Goal: Information Seeking & Learning: Learn about a topic

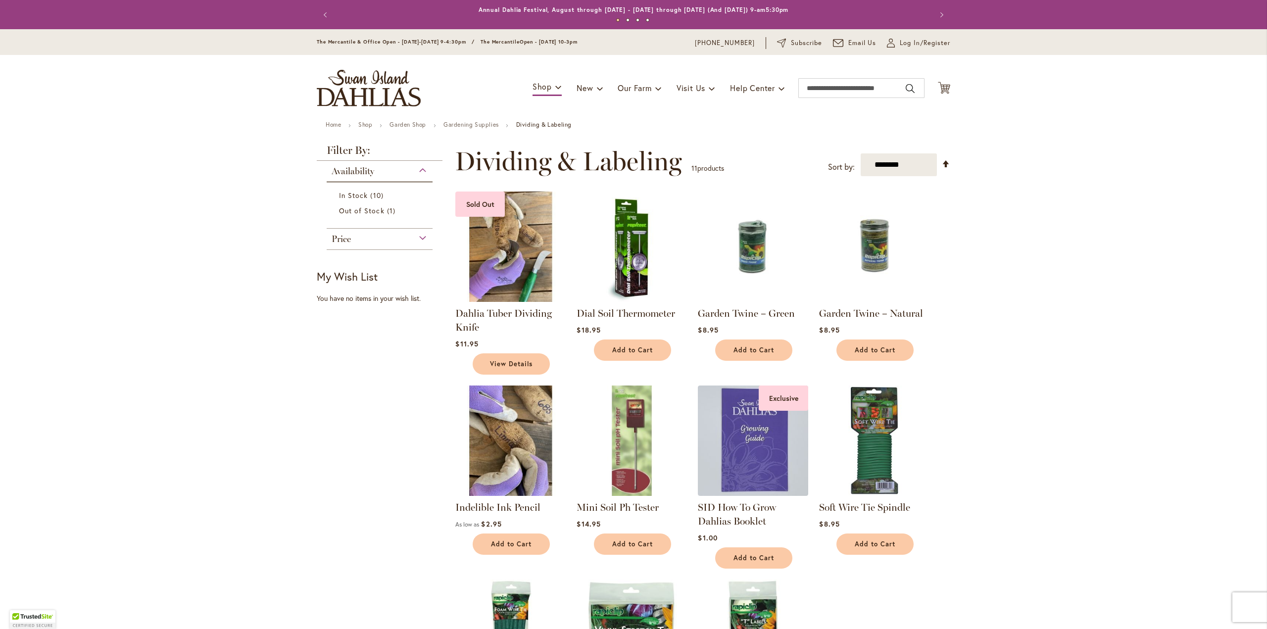
drag, startPoint x: 446, startPoint y: 509, endPoint x: 554, endPoint y: 513, distance: 107.9
click at [554, 513] on div "**********" at bounding box center [699, 477] width 501 height 665
copy link "Indelible Ink Pencil"
click at [514, 509] on link "Indelible Ink Pencil" at bounding box center [497, 507] width 85 height 12
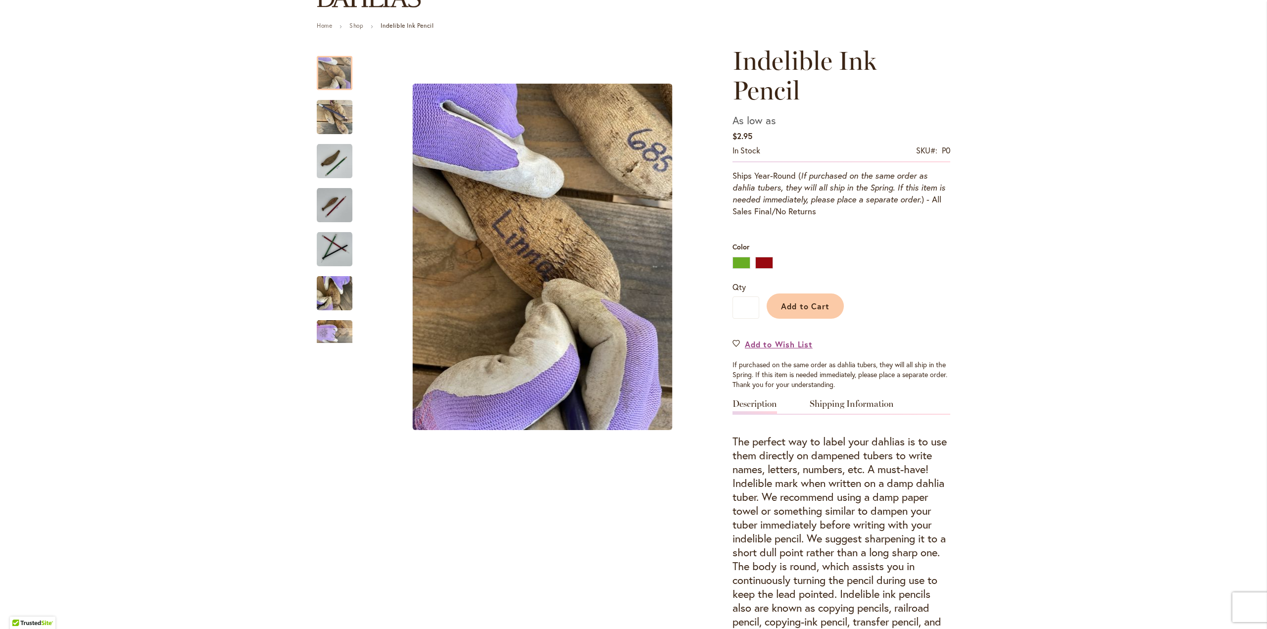
scroll to position [148, 0]
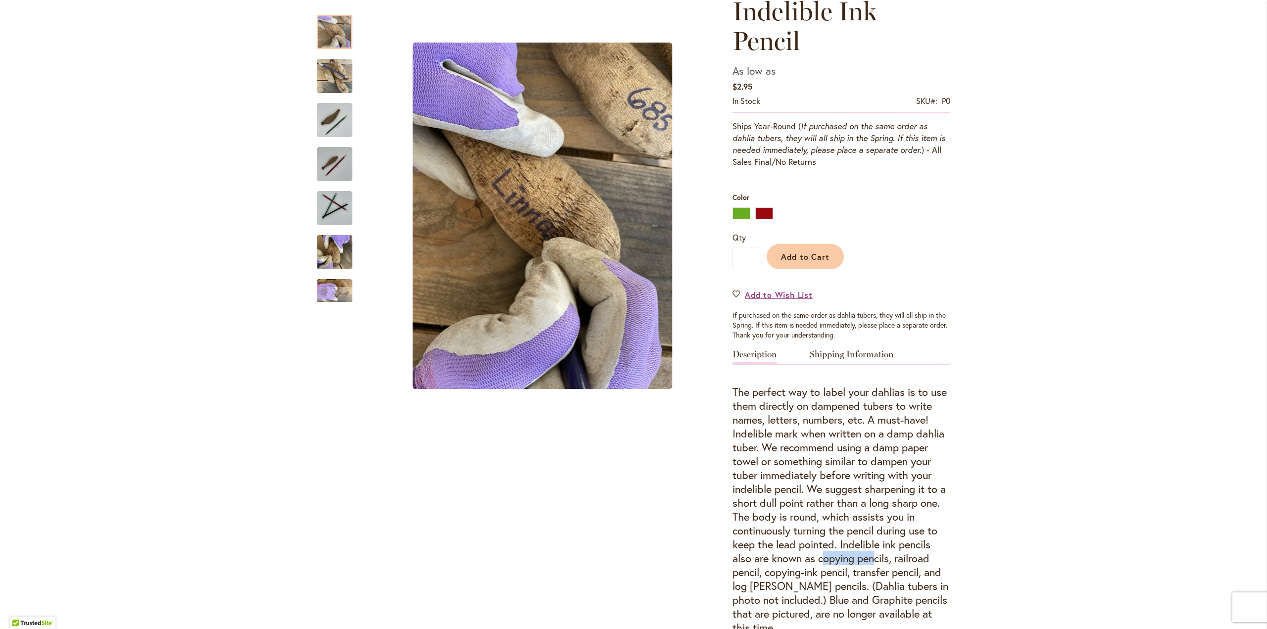
drag, startPoint x: 854, startPoint y: 530, endPoint x: 903, endPoint y: 527, distance: 48.6
click at [909, 527] on h4 "The perfect way to label your dahlias is to use them directly on dampened tuber…" at bounding box center [841, 509] width 218 height 249
click at [868, 530] on h4 "The perfect way to label your dahlias is to use them directly on dampened tuber…" at bounding box center [841, 509] width 218 height 249
drag, startPoint x: 848, startPoint y: 530, endPoint x: 923, endPoint y: 526, distance: 75.8
click at [923, 526] on h4 "The perfect way to label your dahlias is to use them directly on dampened tuber…" at bounding box center [841, 509] width 218 height 249
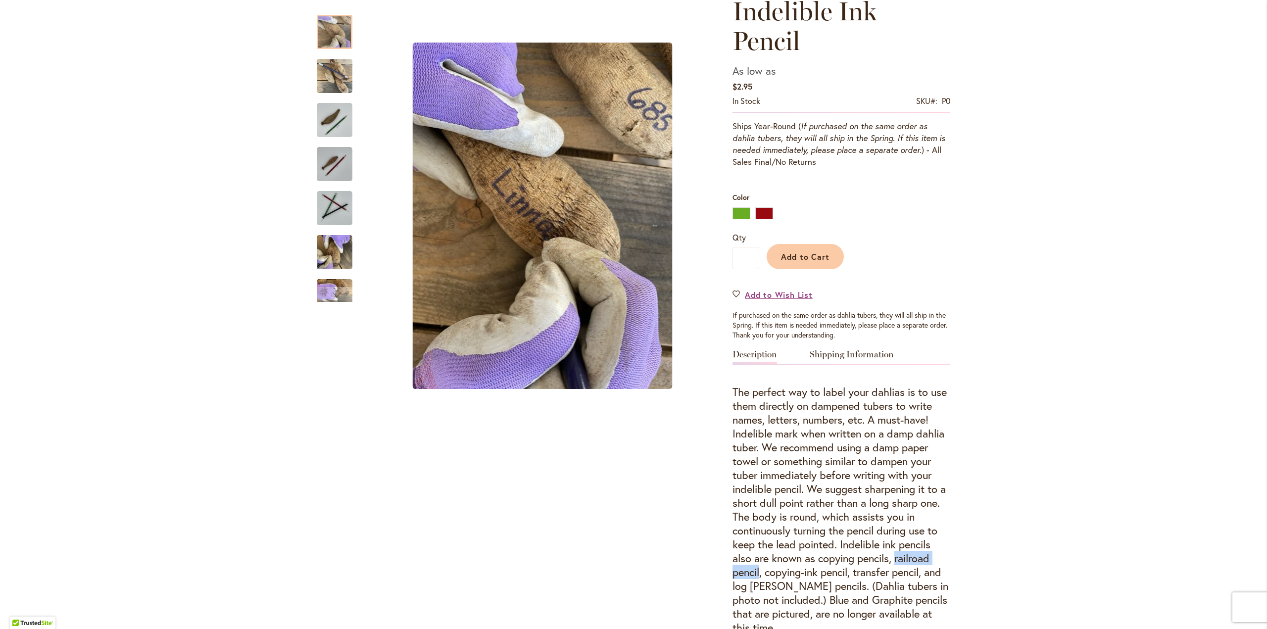
drag, startPoint x: 729, startPoint y: 545, endPoint x: 796, endPoint y: 538, distance: 67.6
click at [796, 538] on h4 "The perfect way to label your dahlias is to use them directly on dampened tuber…" at bounding box center [841, 509] width 218 height 249
copy h4 "railroad pencil"
drag, startPoint x: 802, startPoint y: 542, endPoint x: 886, endPoint y: 537, distance: 84.3
click at [886, 537] on h4 "The perfect way to label your dahlias is to use them directly on dampened tuber…" at bounding box center [841, 509] width 218 height 249
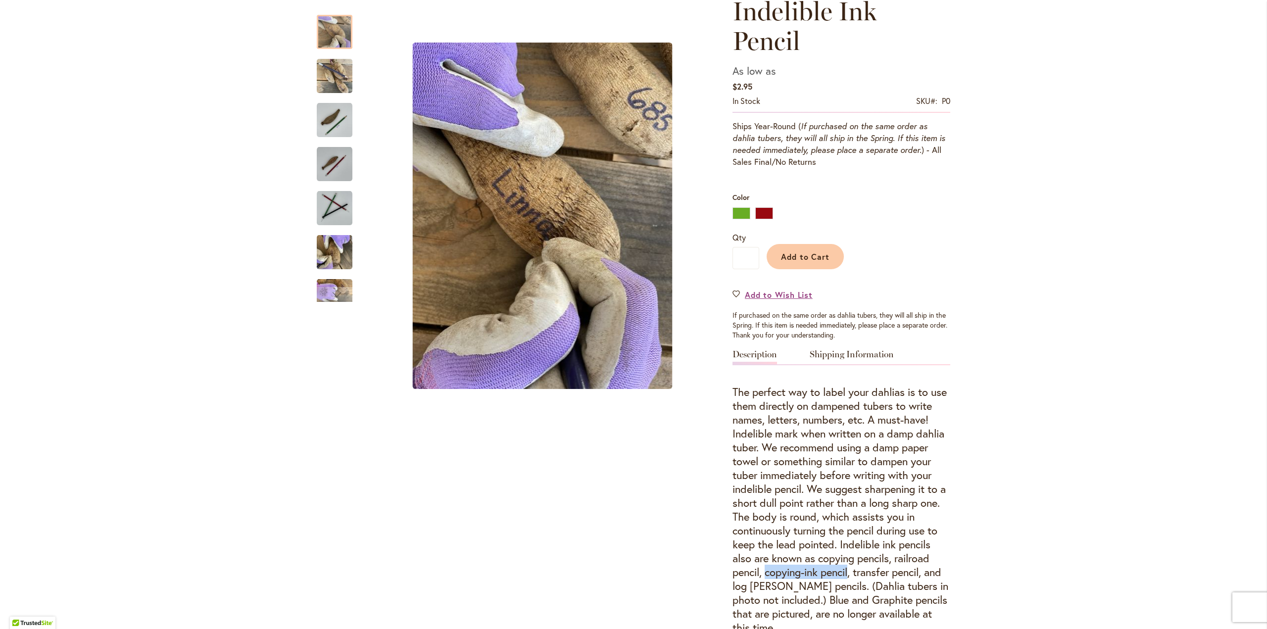
copy h4 "copying-ink pencil"
drag, startPoint x: 891, startPoint y: 544, endPoint x: 756, endPoint y: 559, distance: 135.4
click at [756, 559] on h4 "The perfect way to label your dahlias is to use them directly on dampened tuber…" at bounding box center [841, 509] width 218 height 249
copy h4 "transfer pencil"
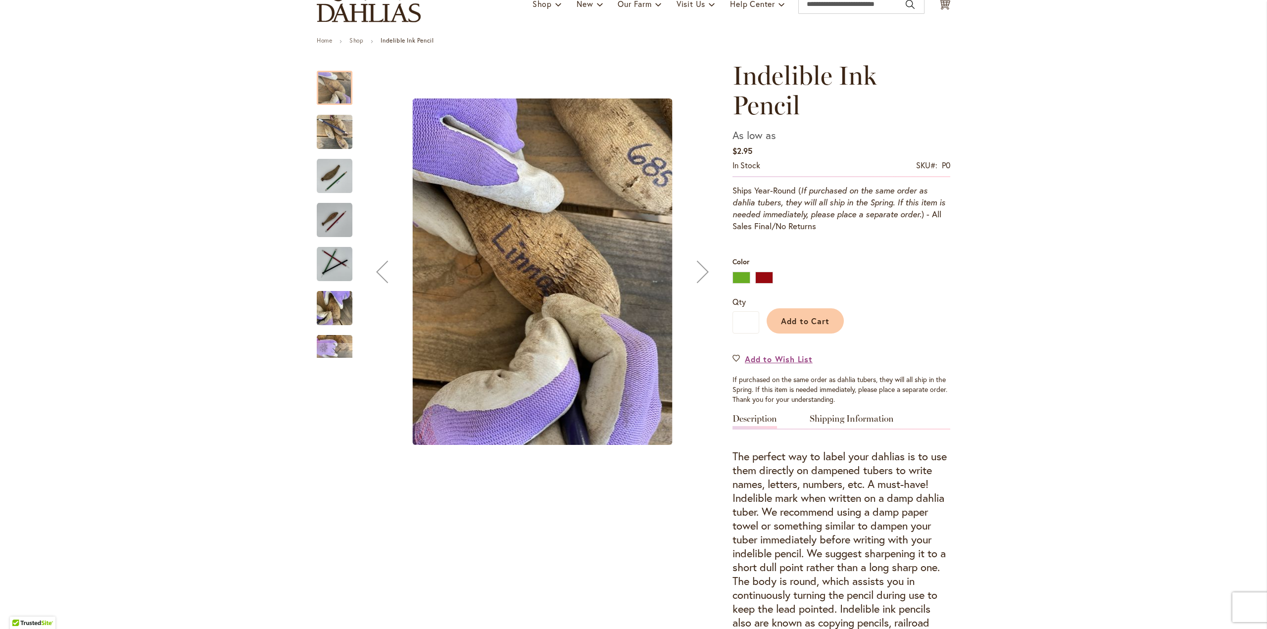
scroll to position [0, 0]
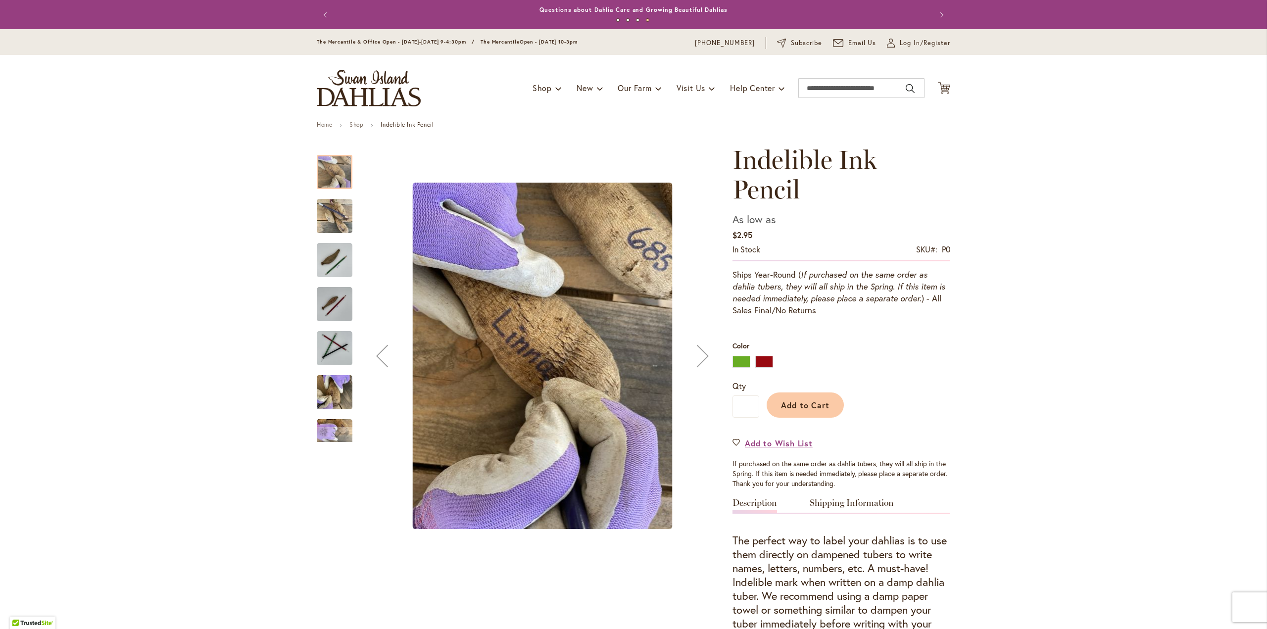
click at [324, 358] on img "Indelible Ink Pencil" at bounding box center [335, 349] width 36 height 36
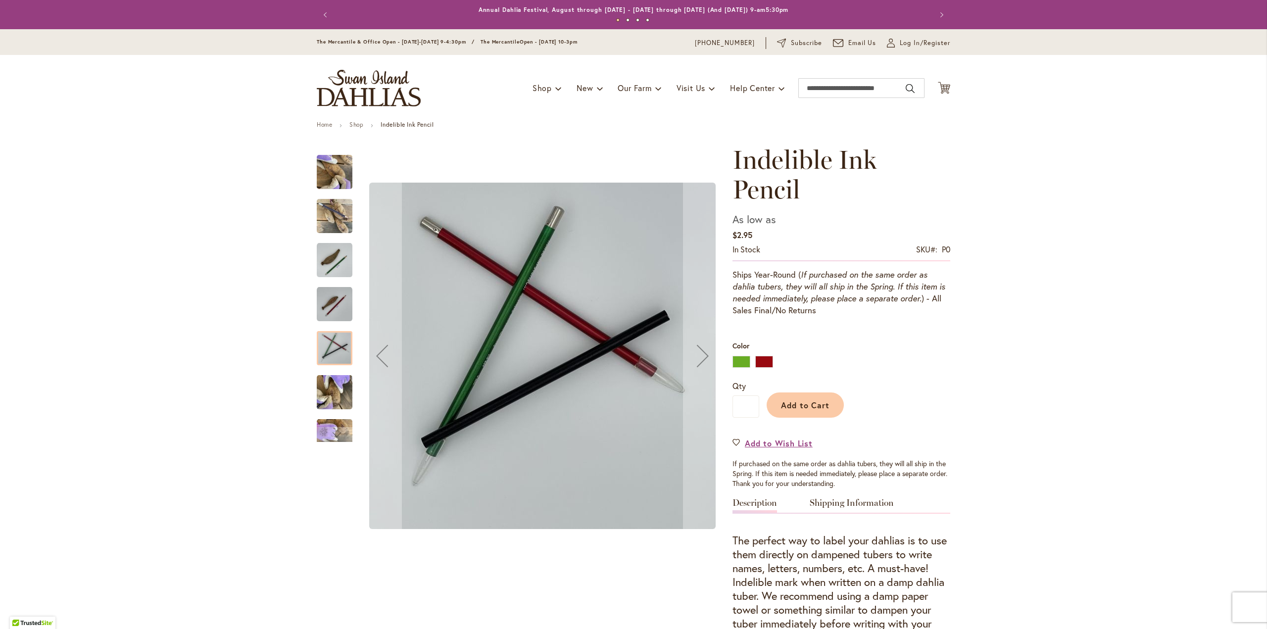
click at [331, 311] on img "RED" at bounding box center [335, 305] width 36 height 36
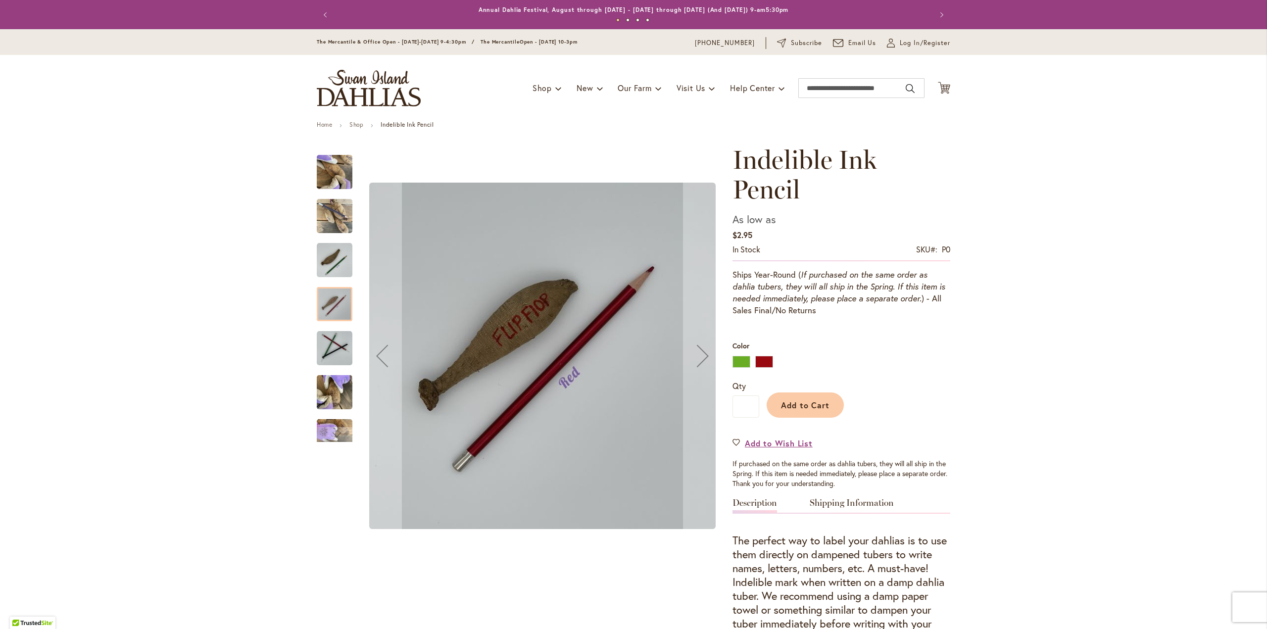
click at [335, 267] on img "GREEN" at bounding box center [335, 260] width 36 height 36
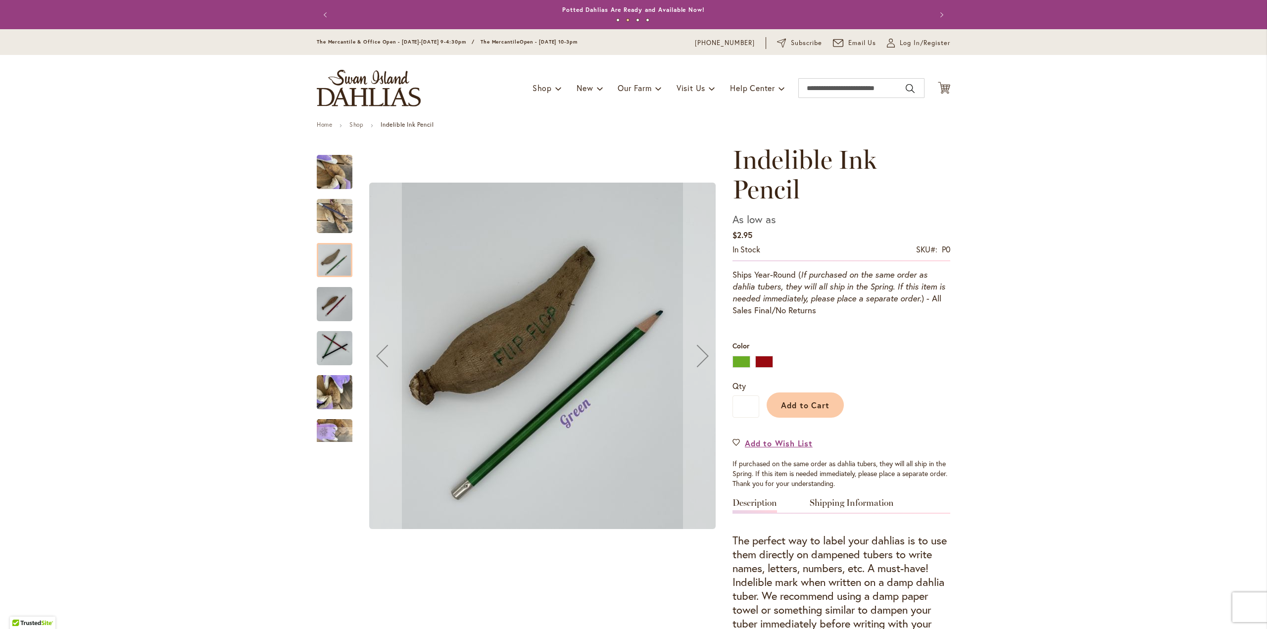
click at [337, 226] on img "Indelible Ink Pencil" at bounding box center [335, 216] width 36 height 48
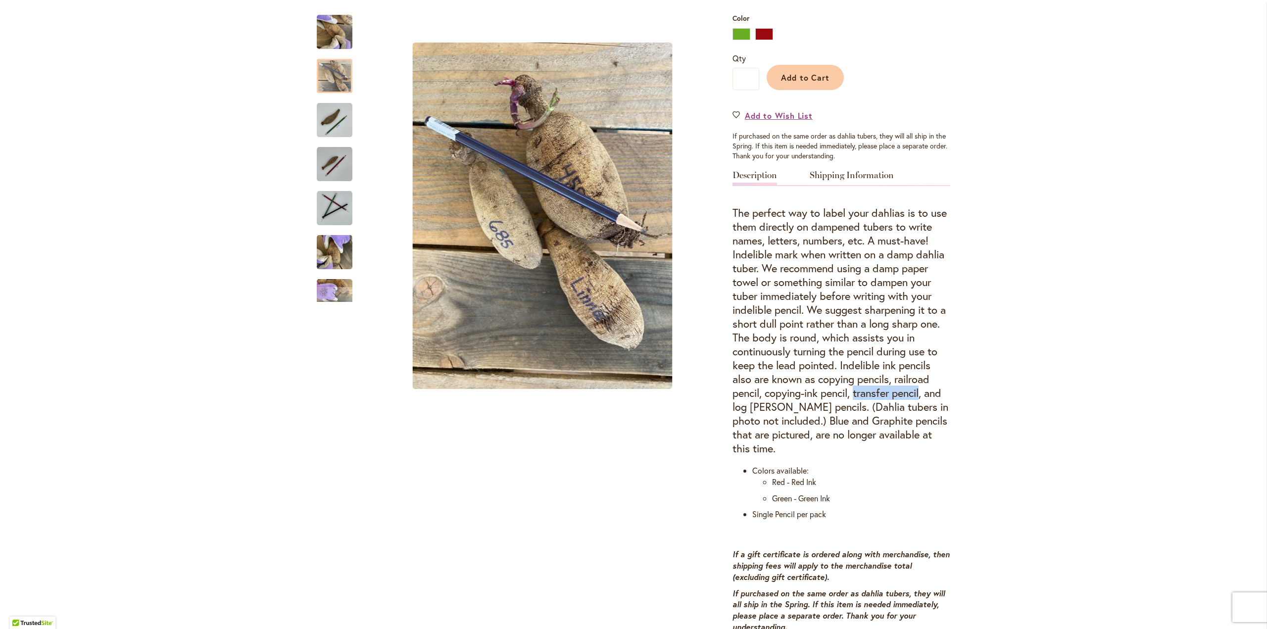
scroll to position [297, 0]
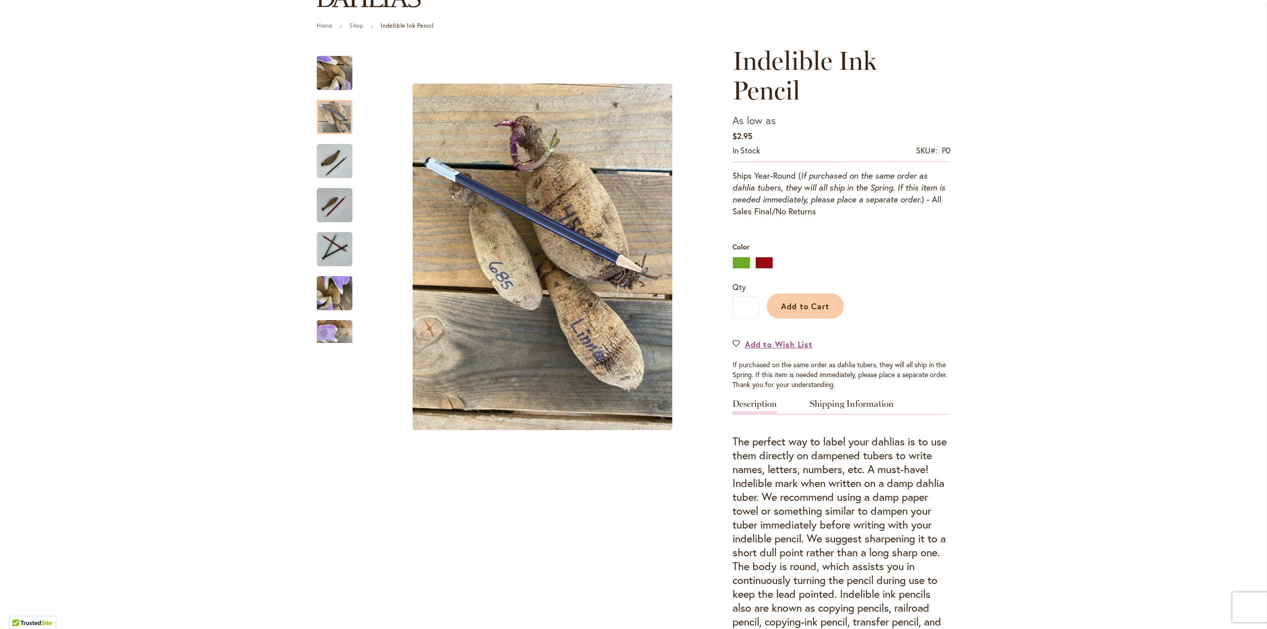
scroll to position [0, 0]
